Goal: Task Accomplishment & Management: Use online tool/utility

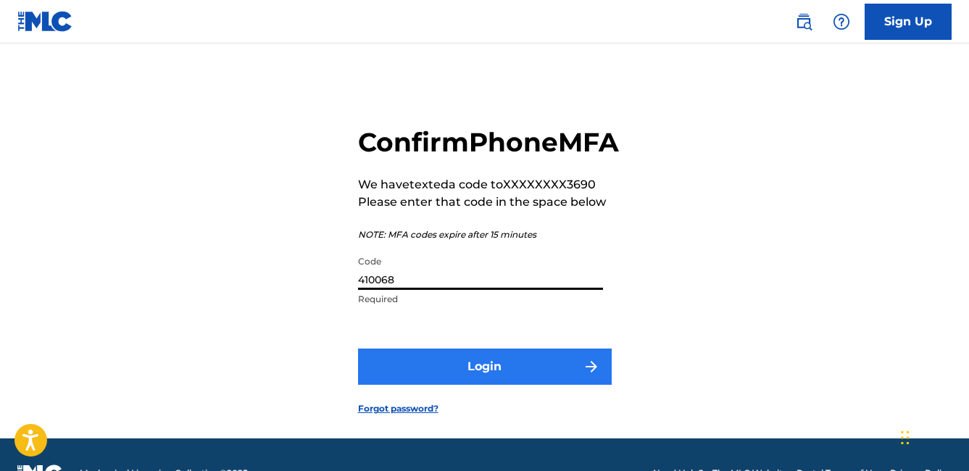
type input "410068"
click at [454, 385] on button "Login" at bounding box center [485, 367] width 254 height 36
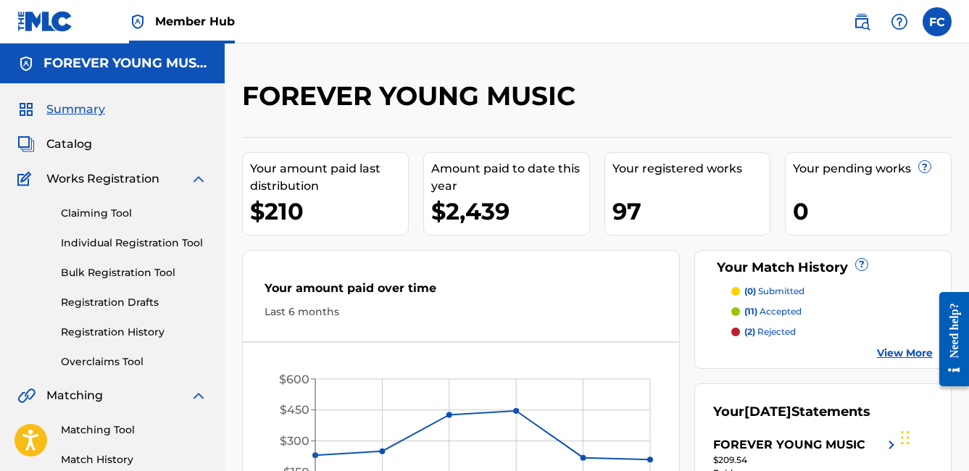
click at [83, 113] on span "Summary" at bounding box center [75, 109] width 59 height 17
click at [122, 212] on link "Claiming Tool" at bounding box center [134, 213] width 146 height 15
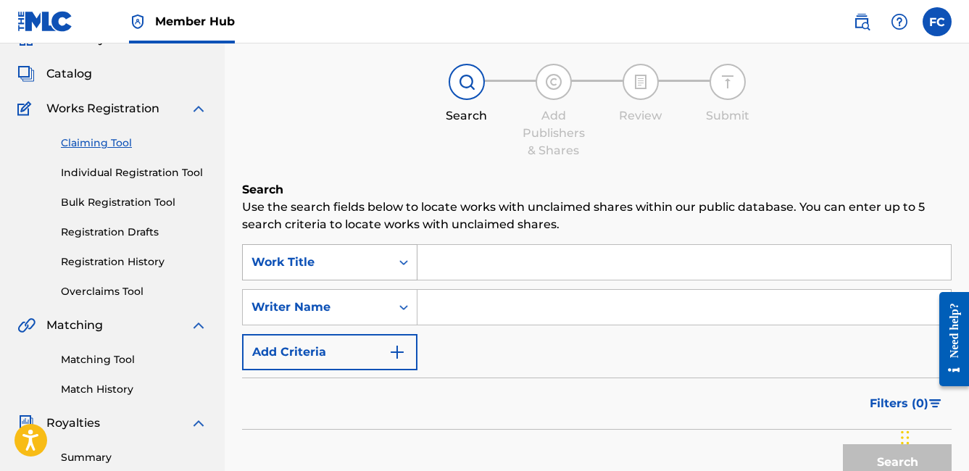
scroll to position [107, 0]
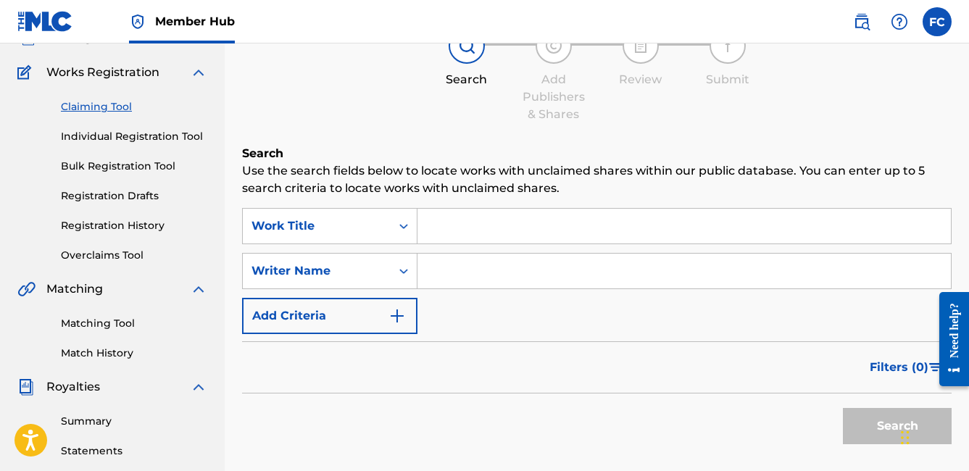
click at [442, 237] on input "Search Form" at bounding box center [685, 226] width 534 height 35
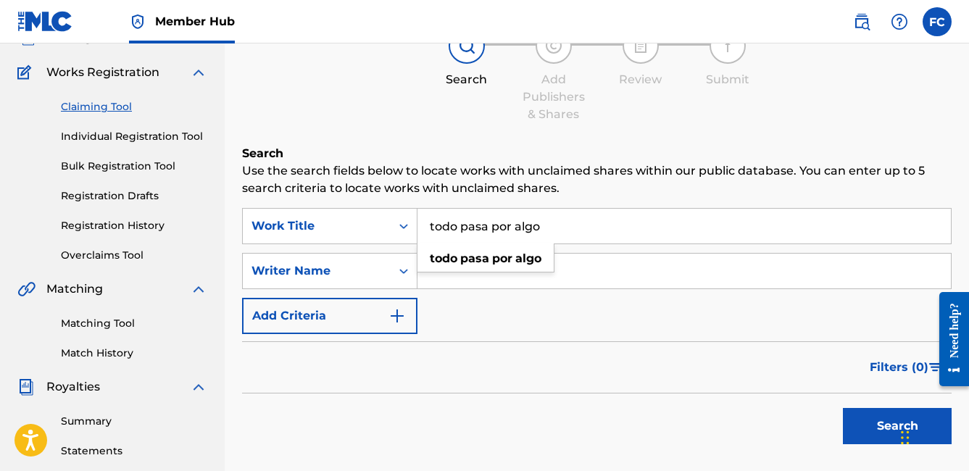
type input "todo pasa por algo"
click at [898, 426] on button "Search" at bounding box center [897, 426] width 109 height 36
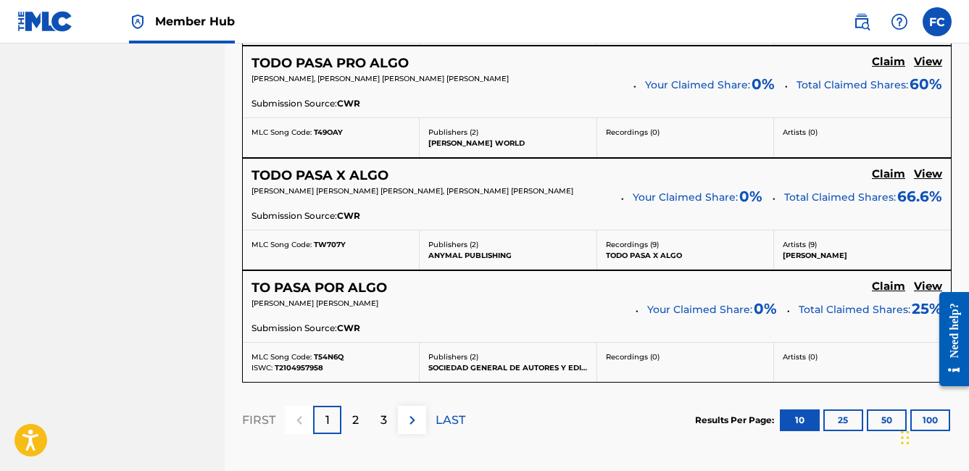
scroll to position [1322, 0]
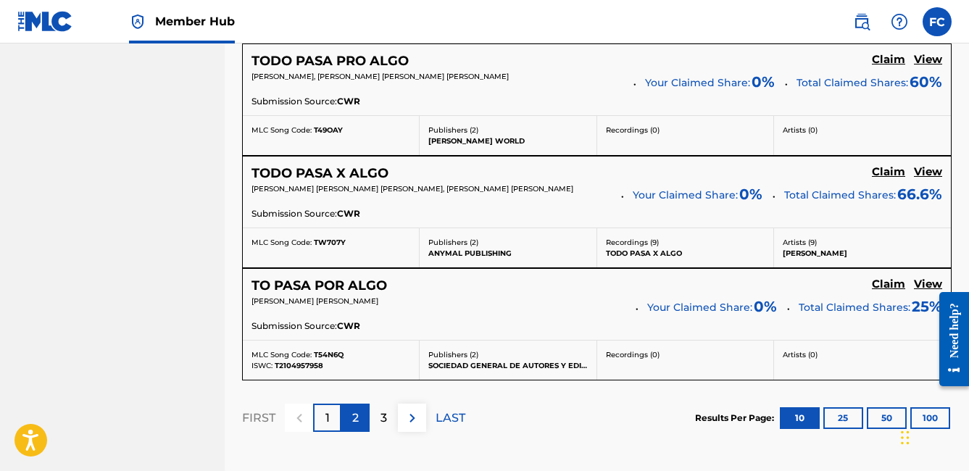
click at [359, 419] on p "2" at bounding box center [355, 418] width 7 height 17
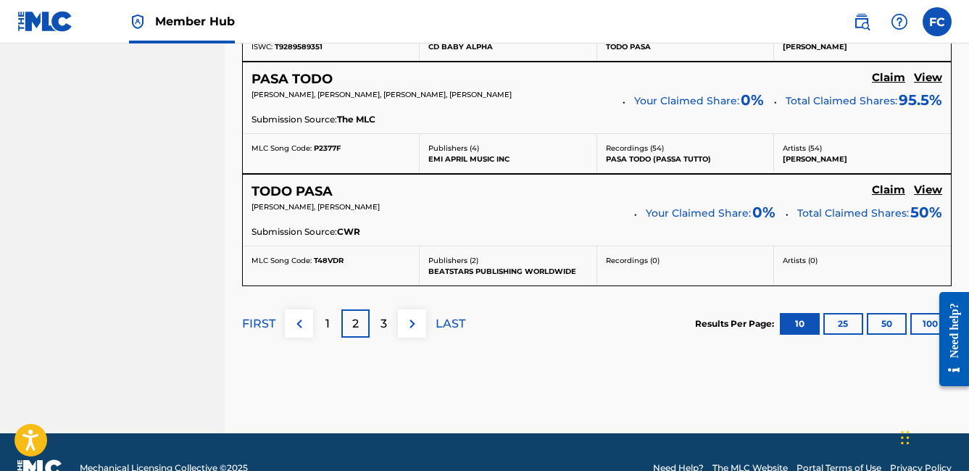
scroll to position [1422, 0]
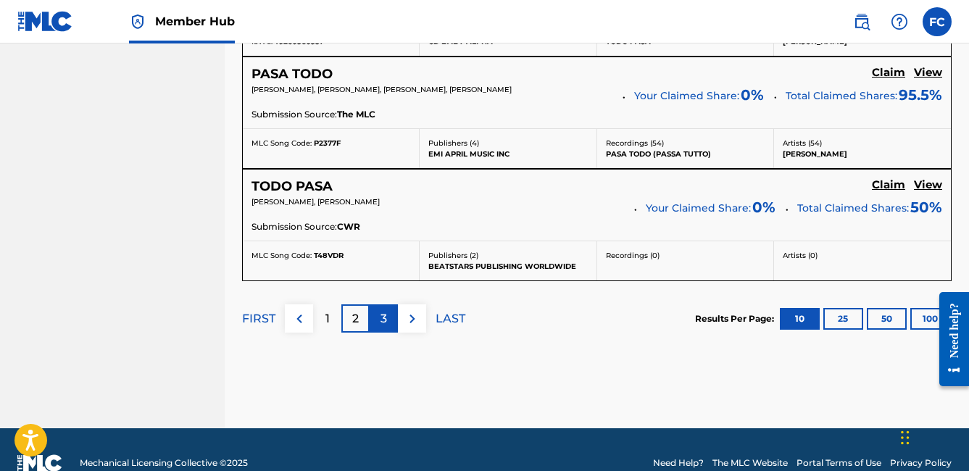
click at [387, 316] on div "3" at bounding box center [384, 318] width 28 height 28
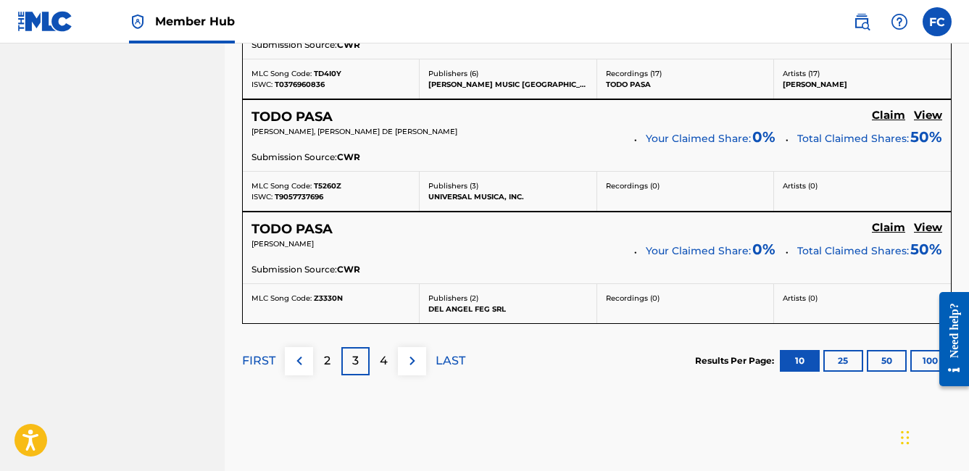
scroll to position [1384, 0]
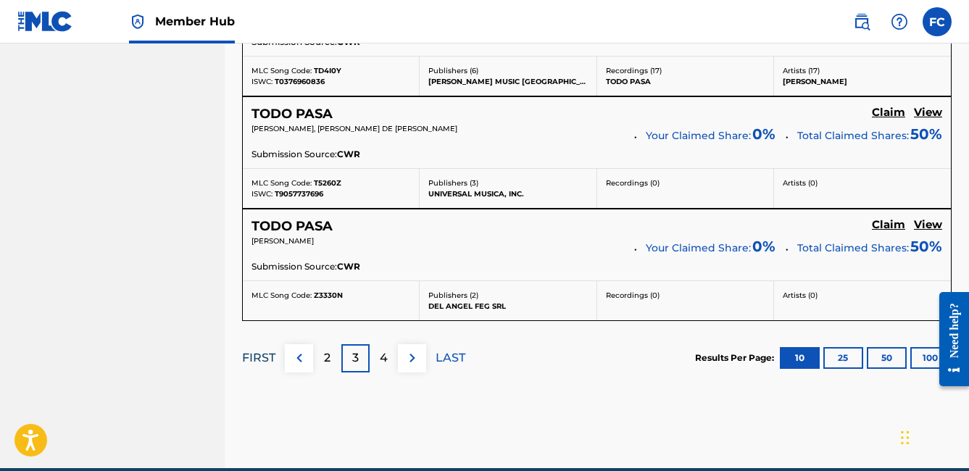
click at [272, 353] on p "FIRST" at bounding box center [258, 357] width 33 height 17
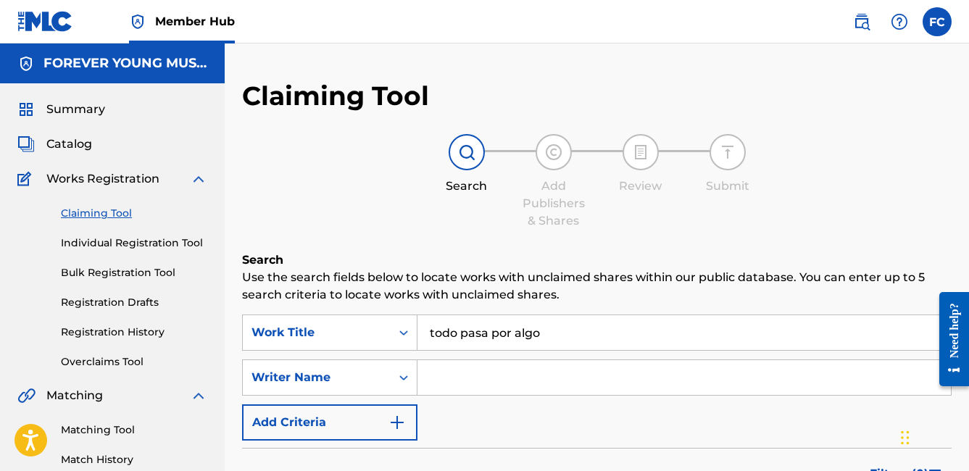
scroll to position [0, 0]
click at [482, 372] on input "Search Form" at bounding box center [685, 377] width 534 height 35
type input "[PERSON_NAME]"
click at [89, 118] on div "Summary Catalog Works Registration Claiming Tool Individual Registration Tool B…" at bounding box center [112, 456] width 225 height 746
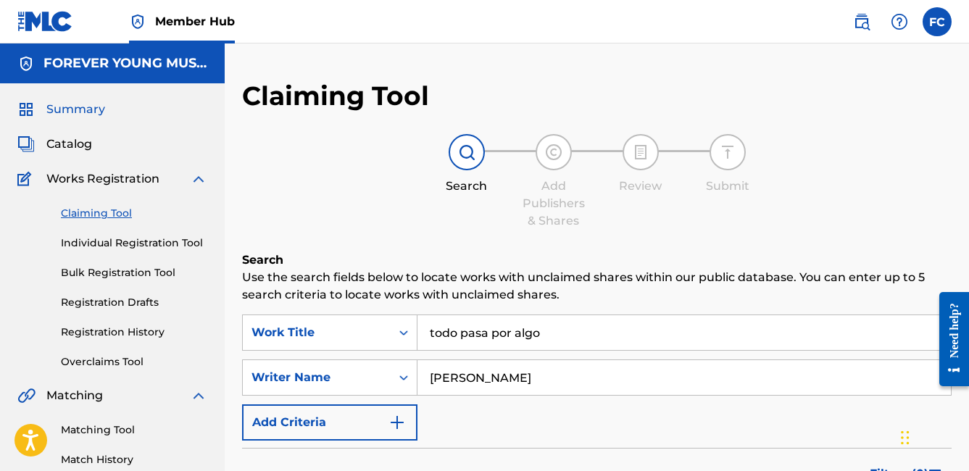
click at [80, 107] on span "Summary" at bounding box center [75, 109] width 59 height 17
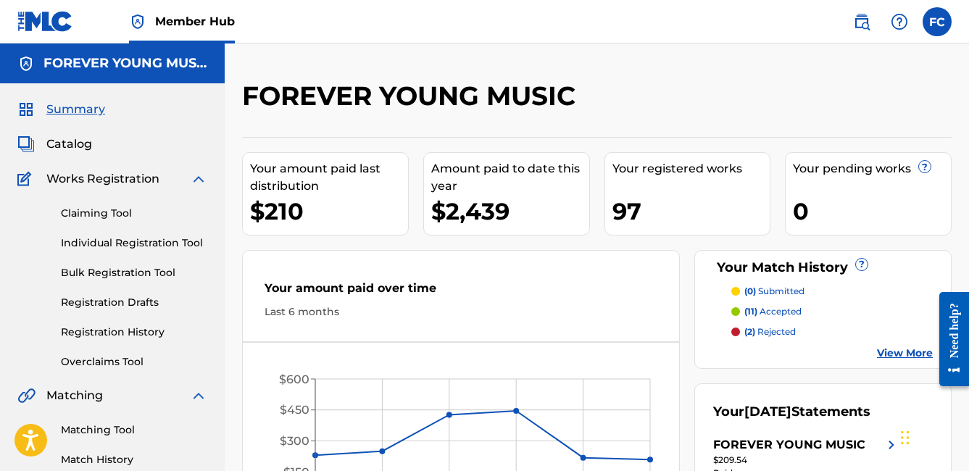
click at [76, 112] on span "Summary" at bounding box center [75, 109] width 59 height 17
click at [115, 212] on link "Claiming Tool" at bounding box center [134, 213] width 146 height 15
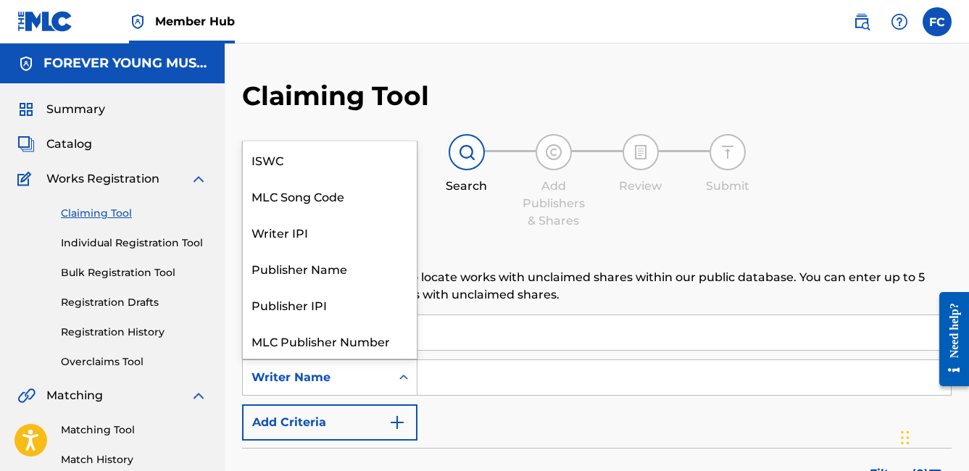
click at [403, 376] on icon "Search Form" at bounding box center [404, 377] width 14 height 14
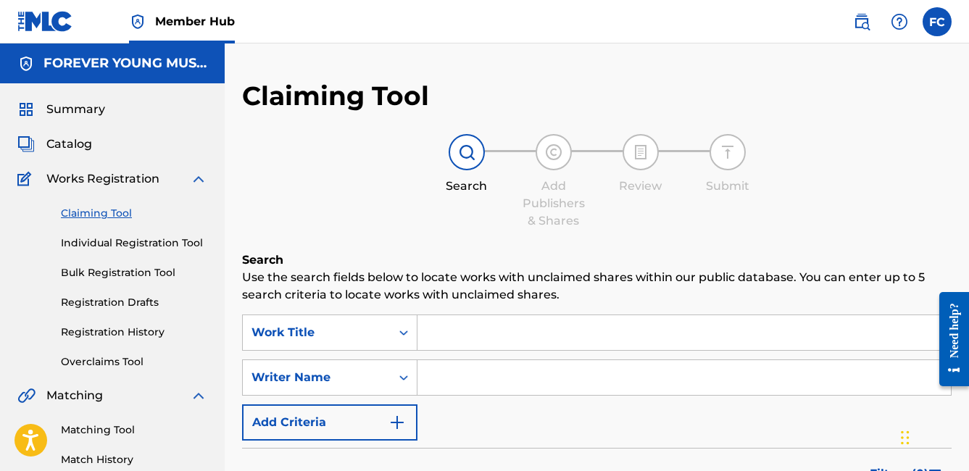
click at [503, 408] on div "SearchWithCriteriaef200392-ad78-4589-82c8-673fddde5030 Work Title SearchWithCri…" at bounding box center [597, 378] width 710 height 126
